Goal: Information Seeking & Learning: Check status

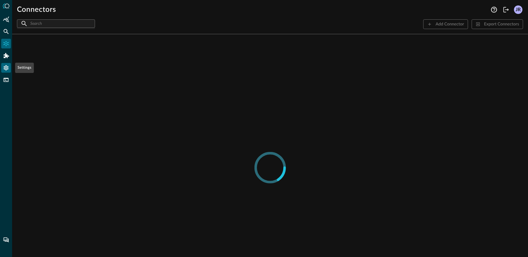
click at [5, 67] on icon "Settings" at bounding box center [6, 67] width 5 height 5
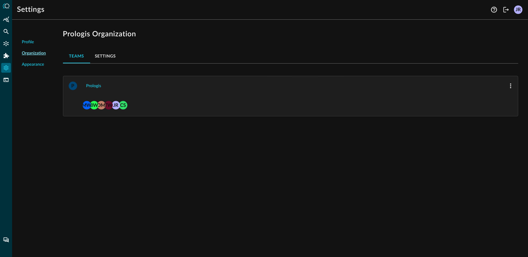
click at [35, 86] on link "Audit Logs" at bounding box center [34, 90] width 24 height 13
click at [2, 45] on div "Connectors" at bounding box center [6, 44] width 10 height 10
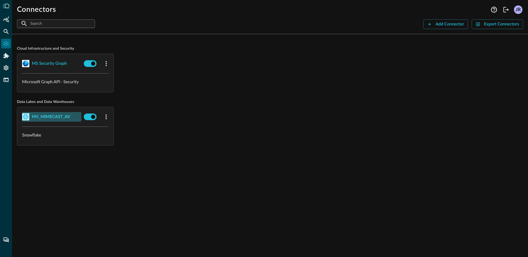
click at [49, 113] on div "MV_MIMECAST_AV" at bounding box center [51, 117] width 38 height 8
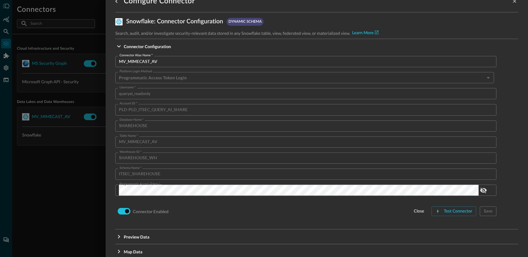
scroll to position [23, 0]
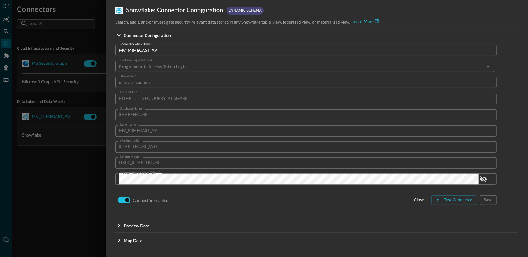
click at [70, 151] on div at bounding box center [264, 128] width 528 height 257
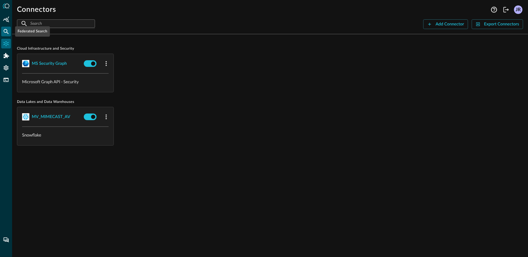
click at [5, 32] on icon "Federated Search" at bounding box center [6, 31] width 6 height 6
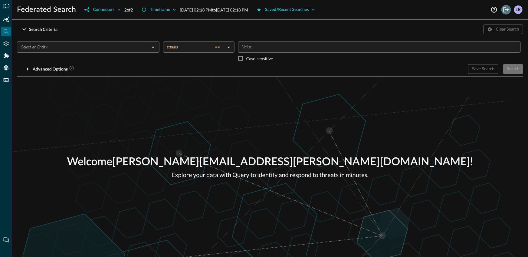
click at [507, 12] on icon "Logout" at bounding box center [505, 9] width 7 height 7
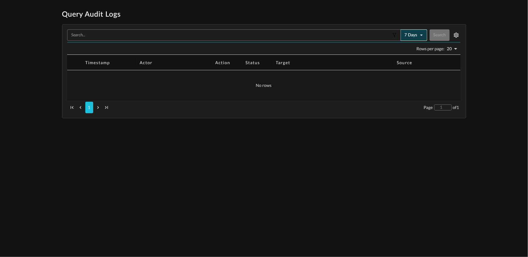
click at [409, 36] on button "7 days" at bounding box center [413, 34] width 27 height 11
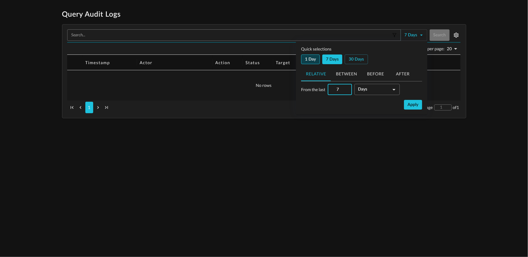
click at [313, 61] on button "1 day" at bounding box center [310, 59] width 19 height 10
type input "1"
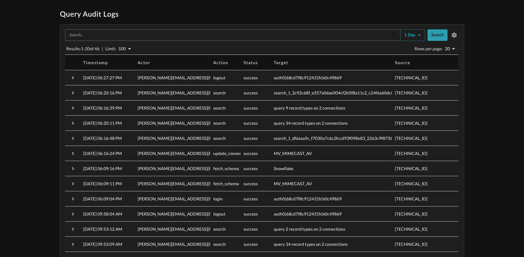
click at [434, 34] on button "Search" at bounding box center [437, 34] width 20 height 11
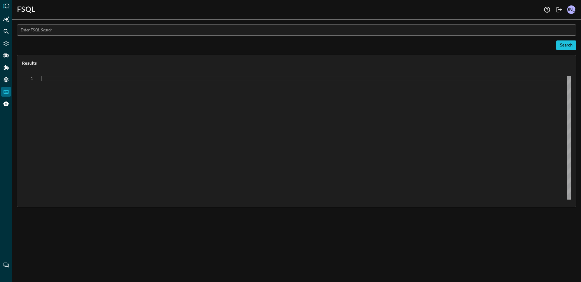
click at [390, 85] on div at bounding box center [306, 138] width 530 height 124
